Goal: Information Seeking & Learning: Learn about a topic

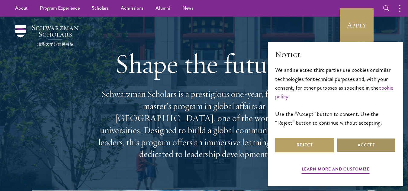
click at [350, 142] on button "Accept" at bounding box center [366, 145] width 59 height 14
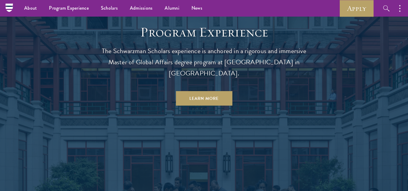
scroll to position [457, 0]
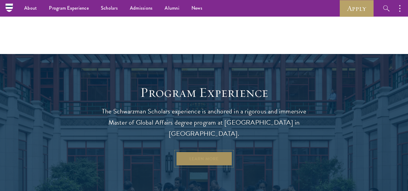
click at [205, 152] on link "Learn More" at bounding box center [204, 159] width 56 height 14
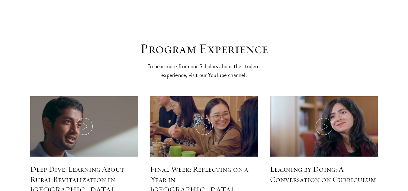
scroll to position [2657, 0]
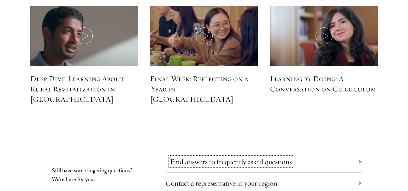
click at [200, 157] on link "Find answers to frequently asked questions" at bounding box center [231, 161] width 122 height 9
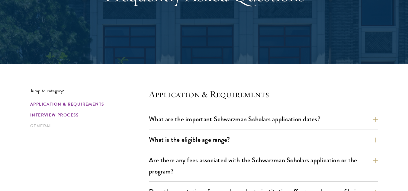
scroll to position [151, 0]
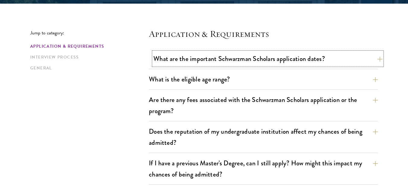
click at [187, 57] on button "What are the important Schwarzman Scholars application dates?" at bounding box center [267, 59] width 229 height 14
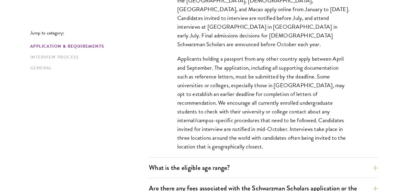
scroll to position [302, 0]
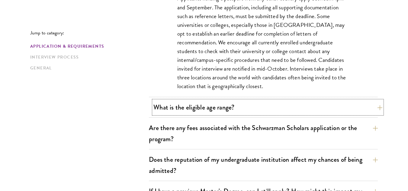
click at [191, 104] on button "What is the eligible age range?" at bounding box center [267, 108] width 229 height 14
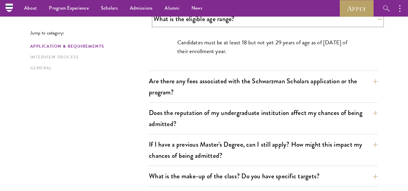
scroll to position [181, 0]
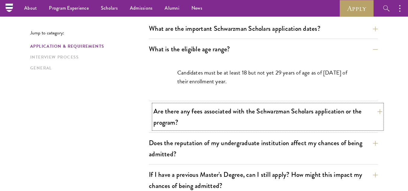
click at [184, 122] on button "Are there any fees associated with the Schwarzman Scholars application or the p…" at bounding box center [267, 116] width 229 height 25
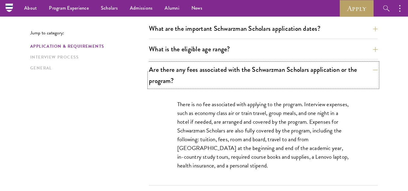
scroll to position [272, 0]
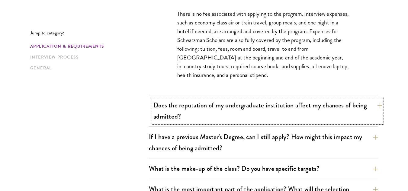
click at [155, 115] on button "Does the reputation of my undergraduate institution affect my chances of being …" at bounding box center [267, 110] width 229 height 25
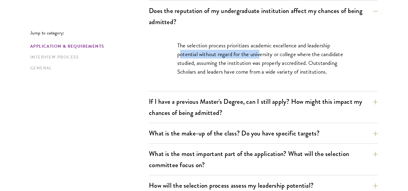
drag, startPoint x: 180, startPoint y: 54, endPoint x: 261, endPoint y: 56, distance: 81.5
click at [261, 56] on p "The selection process prioritizes academic excellence and leadership potential …" at bounding box center [263, 58] width 172 height 35
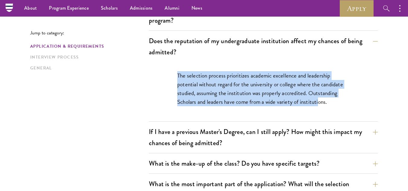
drag, startPoint x: 177, startPoint y: 75, endPoint x: 319, endPoint y: 102, distance: 144.1
click at [319, 102] on p "The selection process prioritizes academic excellence and leadership potential …" at bounding box center [263, 88] width 172 height 35
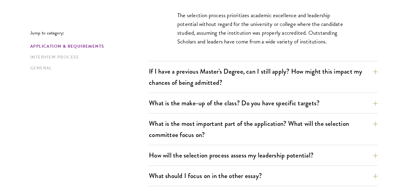
scroll to position [332, 0]
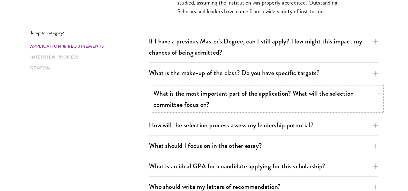
click at [181, 107] on button "What is the most important part of the application? What will the selection com…" at bounding box center [267, 99] width 229 height 25
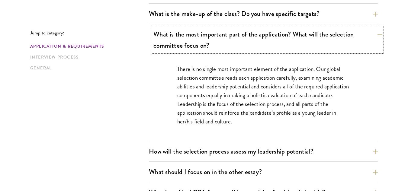
scroll to position [392, 0]
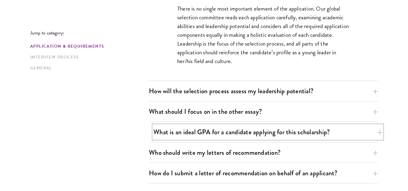
click at [175, 132] on button "What is an ideal GPA for a candidate applying for this scholarship?" at bounding box center [267, 132] width 229 height 14
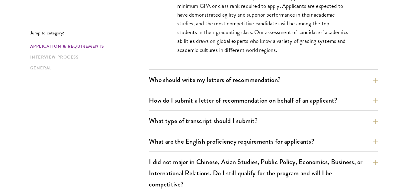
scroll to position [543, 0]
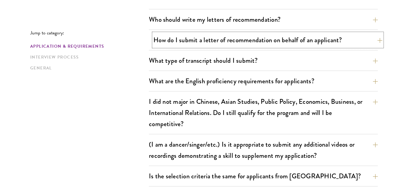
click at [197, 43] on button "How do I submit a letter of recommendation on behalf of an applicant?" at bounding box center [267, 40] width 229 height 14
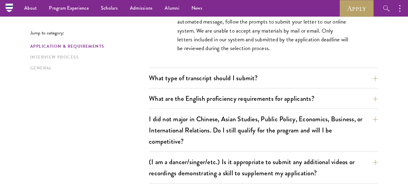
scroll to position [483, 0]
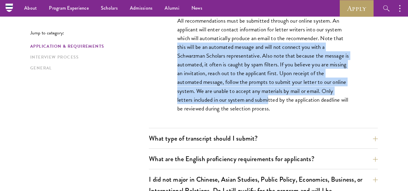
drag, startPoint x: 175, startPoint y: 48, endPoint x: 269, endPoint y: 101, distance: 107.4
click at [269, 101] on div "All recommendations must be submitted through our online system. An applicant w…" at bounding box center [263, 67] width 208 height 121
click at [269, 101] on p "All recommendations must be submitted through our online system. An applicant w…" at bounding box center [263, 64] width 172 height 97
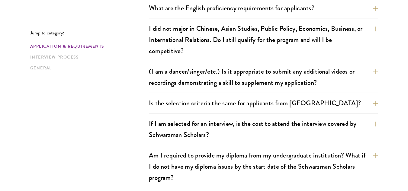
scroll to position [664, 0]
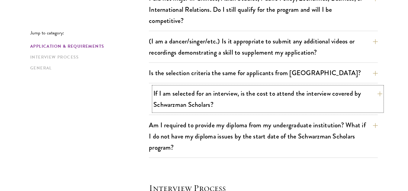
click at [157, 102] on button "If I am selected for an interview, is the cost to attend the interview covered …" at bounding box center [267, 99] width 229 height 25
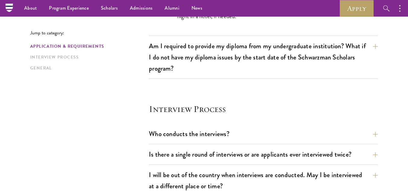
scroll to position [543, 0]
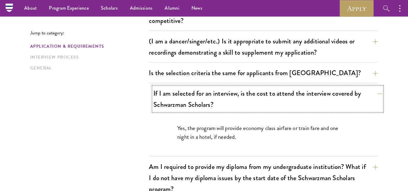
click at [157, 102] on button "If I am selected for an interview, is the cost to attend the interview covered …" at bounding box center [267, 99] width 229 height 25
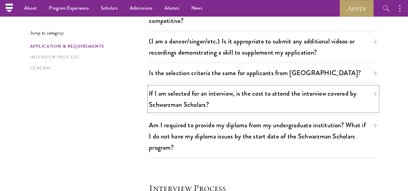
scroll to position [574, 0]
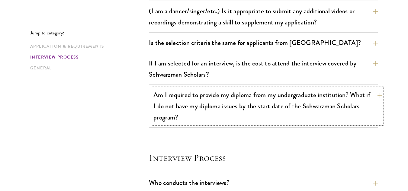
click at [171, 109] on button "Am I required to provide my diploma from my undergraduate institution? What if …" at bounding box center [267, 106] width 229 height 36
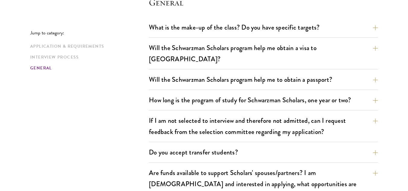
scroll to position [1026, 0]
